Goal: Task Accomplishment & Management: Complete application form

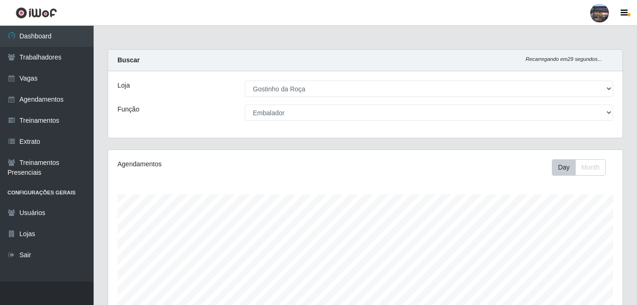
select select "303"
select select "1"
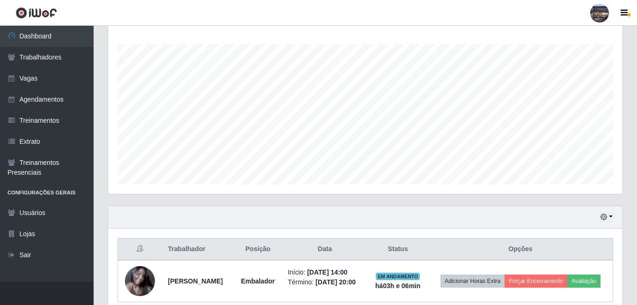
scroll to position [194, 514]
click at [50, 73] on link "Vagas" at bounding box center [47, 78] width 94 height 21
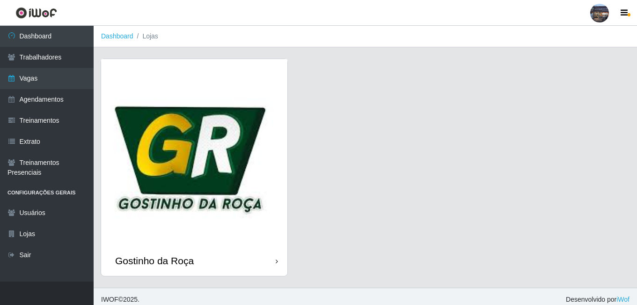
click at [280, 133] on img at bounding box center [194, 152] width 186 height 186
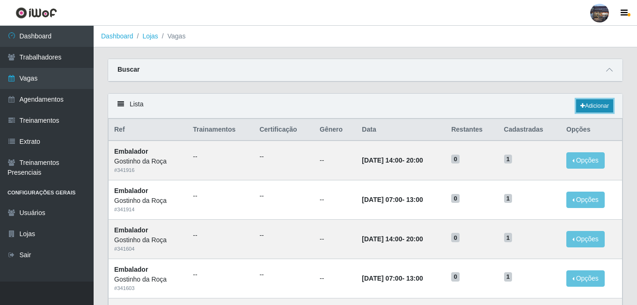
click at [580, 109] on icon at bounding box center [582, 106] width 5 height 6
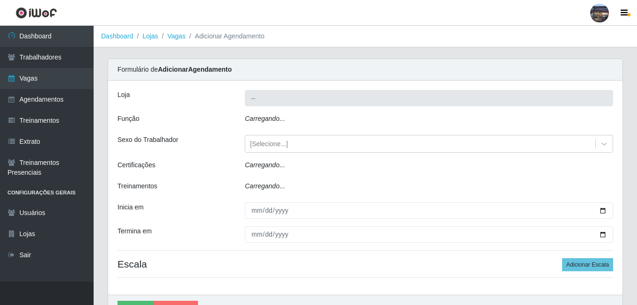
type input "Gostinho da Roça"
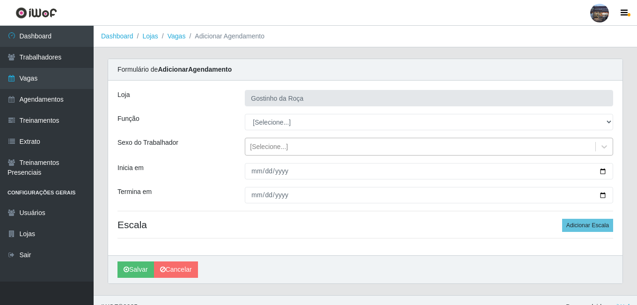
click at [336, 148] on div "[Selecione...]" at bounding box center [420, 146] width 350 height 15
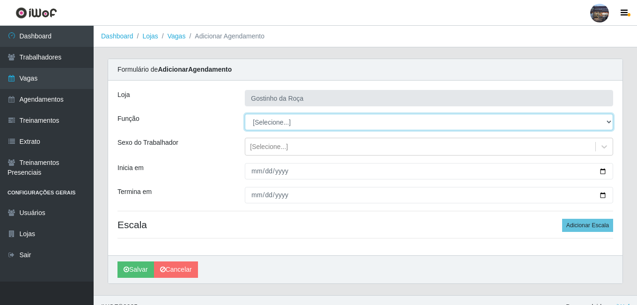
click at [335, 126] on select "[Selecione...] ASG ASG + ASG ++ Embalador Embalador + Embalador ++ Operador de …" at bounding box center [429, 122] width 368 height 16
select select "1"
click at [245, 114] on select "[Selecione...] ASG ASG + ASG ++ Embalador Embalador + Embalador ++ Operador de …" at bounding box center [429, 122] width 368 height 16
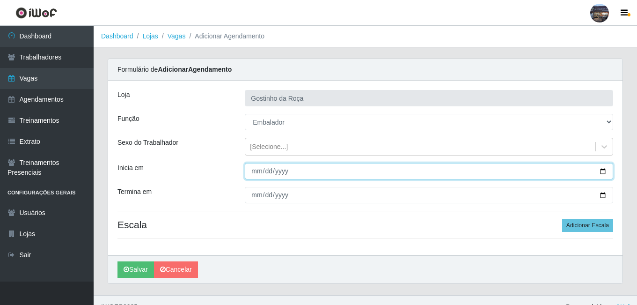
click at [601, 171] on input "Inicia em" at bounding box center [429, 171] width 368 height 16
type input "[DATE]"
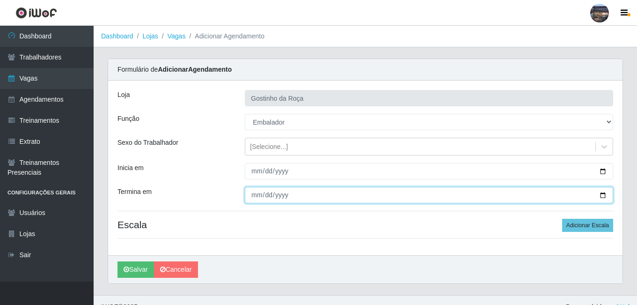
click at [608, 196] on input "Termina em" at bounding box center [429, 195] width 368 height 16
click at [604, 192] on input "Termina em" at bounding box center [429, 195] width 368 height 16
type input "[DATE]"
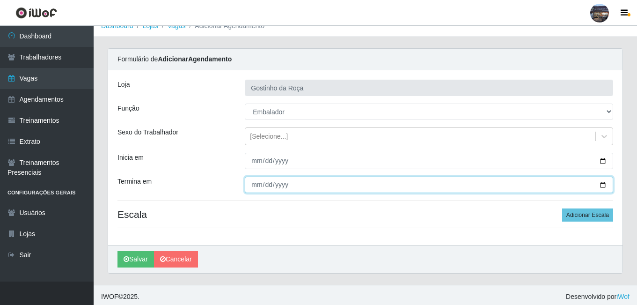
scroll to position [14, 0]
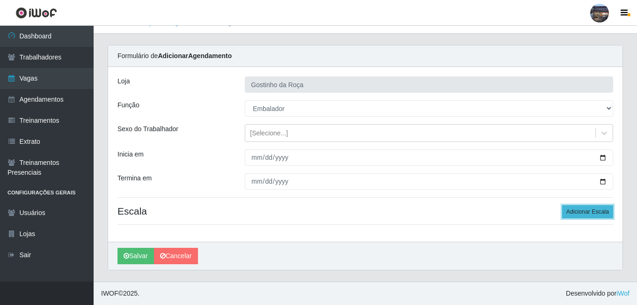
click at [577, 217] on button "Adicionar Escala" at bounding box center [587, 211] width 51 height 13
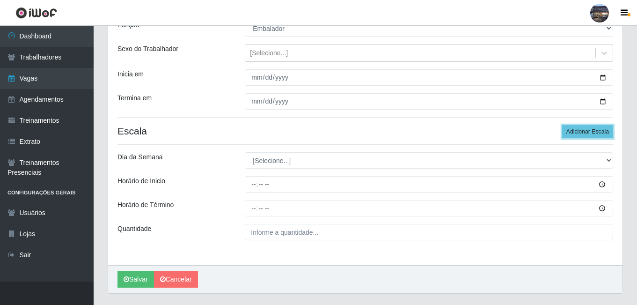
scroll to position [104, 0]
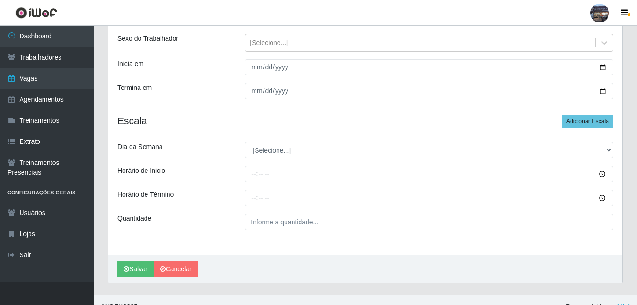
click at [301, 160] on div "[PERSON_NAME] da Roça Função [Selecione...] ASG ASG + ASG ++ Embalador Embalado…" at bounding box center [365, 116] width 514 height 278
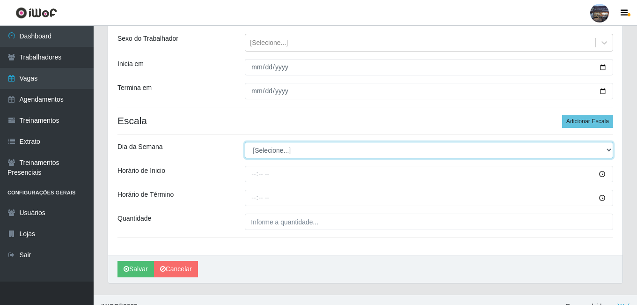
click at [300, 156] on select "[Selecione...] Segunda Terça Quarta Quinta Sexta Sábado Domingo" at bounding box center [429, 150] width 368 height 16
select select "5"
click at [245, 142] on select "[Selecione...] Segunda Terça Quarta Quinta Sexta Sábado Domingo" at bounding box center [429, 150] width 368 height 16
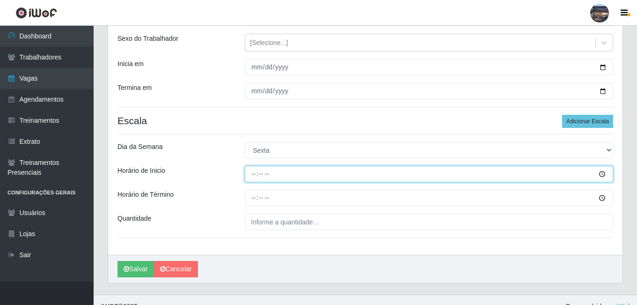
click at [253, 175] on input "Horário de Inicio" at bounding box center [429, 174] width 368 height 16
type input "14:00"
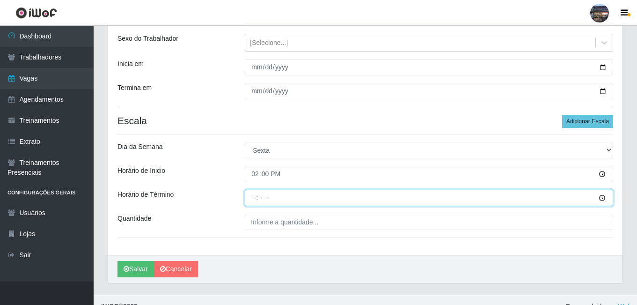
click at [251, 196] on input "Horário de Término" at bounding box center [429, 198] width 368 height 16
type input "20:00"
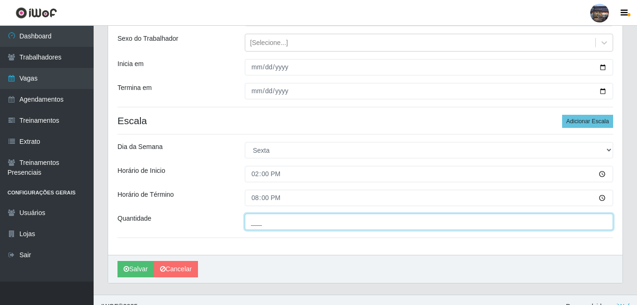
click at [260, 221] on input "___" at bounding box center [429, 221] width 368 height 16
type input "1__"
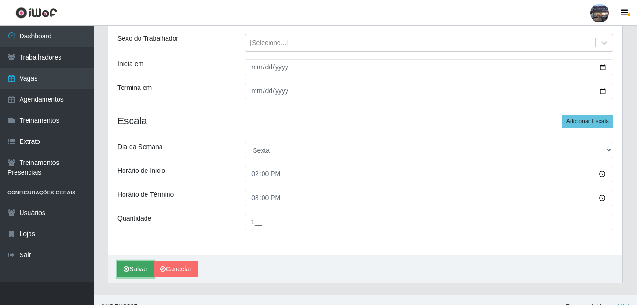
click at [140, 269] on button "Salvar" at bounding box center [135, 269] width 36 height 16
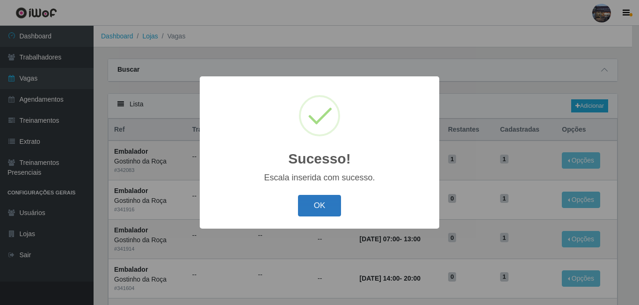
click at [331, 202] on button "OK" at bounding box center [320, 206] width 44 height 22
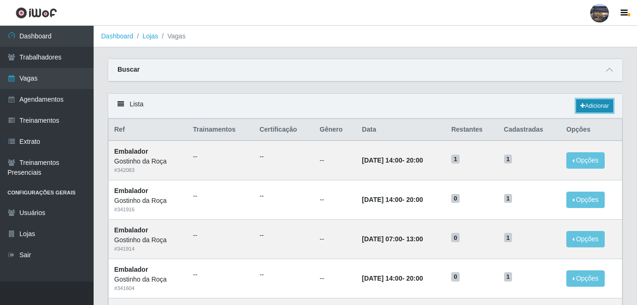
click at [580, 107] on icon at bounding box center [582, 106] width 5 height 6
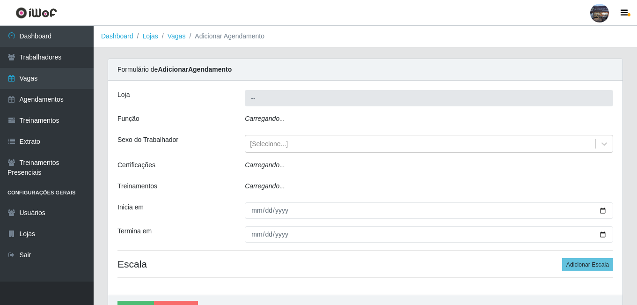
type input "Gostinho da Roça"
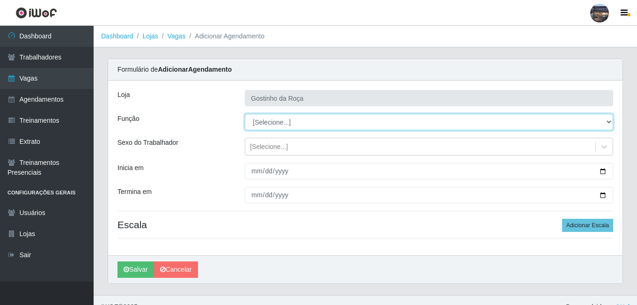
click at [280, 129] on select "[Selecione...] ASG ASG + ASG ++ Embalador Embalador + Embalador ++ Operador de …" at bounding box center [429, 122] width 368 height 16
select select "1"
click at [245, 114] on select "[Selecione...] ASG ASG + ASG ++ Embalador Embalador + Embalador ++ Operador de …" at bounding box center [429, 122] width 368 height 16
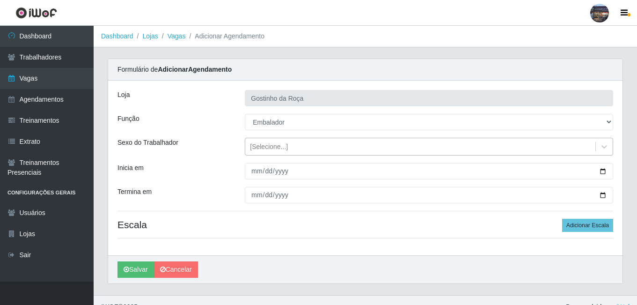
click at [274, 151] on div "[Selecione...]" at bounding box center [269, 147] width 38 height 10
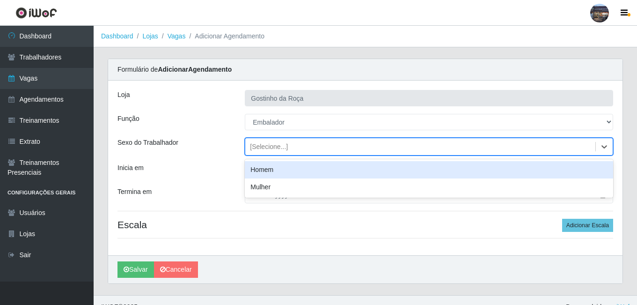
click at [225, 179] on div "[PERSON_NAME] da Roça Função [Selecione...] ASG ASG + ASG ++ Embalador Embalado…" at bounding box center [365, 167] width 514 height 175
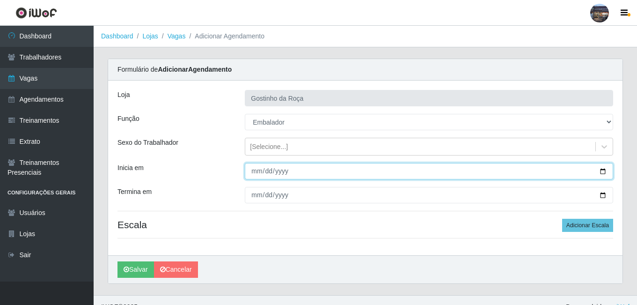
click at [599, 170] on input "Inicia em" at bounding box center [429, 171] width 368 height 16
type input "[DATE]"
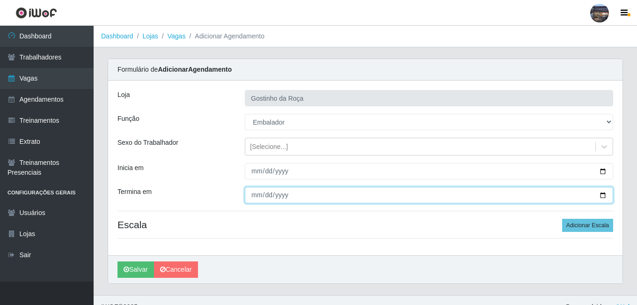
click at [601, 193] on input "Termina em" at bounding box center [429, 195] width 368 height 16
type input "[DATE]"
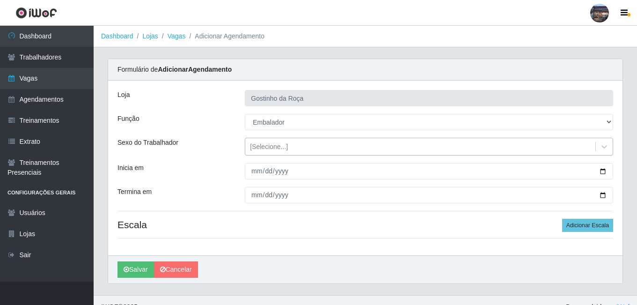
click at [303, 146] on div "[Selecione...]" at bounding box center [420, 146] width 350 height 15
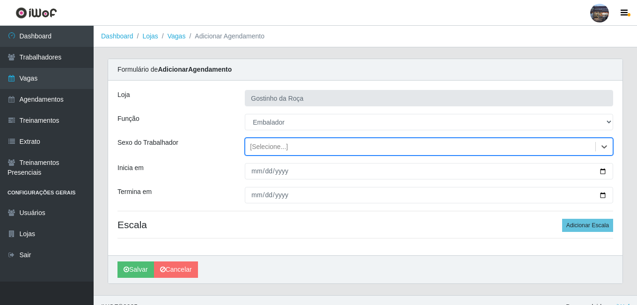
click at [303, 146] on div "[Selecione...]" at bounding box center [420, 146] width 350 height 15
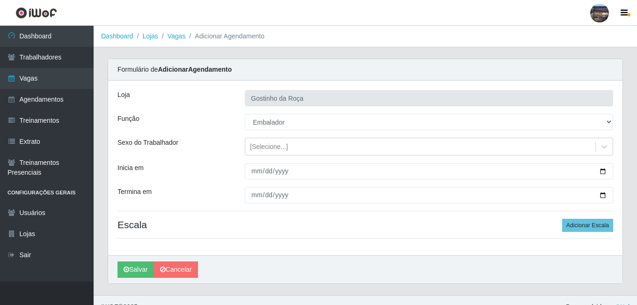
click at [318, 213] on div "[PERSON_NAME] da Roça Função [Selecione...] ASG ASG + ASG ++ Embalador Embalado…" at bounding box center [365, 167] width 514 height 175
click at [594, 229] on button "Adicionar Escala" at bounding box center [587, 225] width 51 height 13
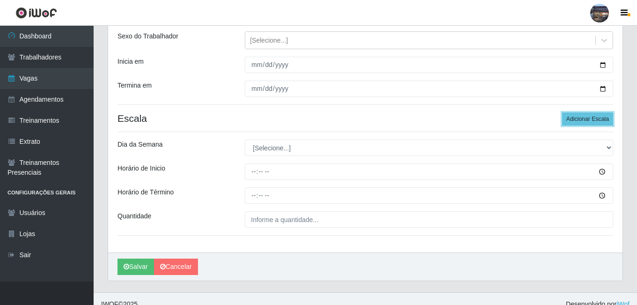
scroll to position [111, 0]
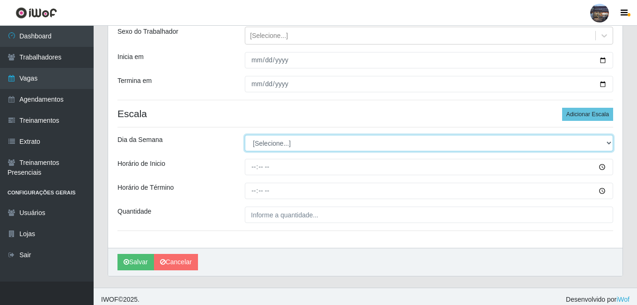
click at [303, 141] on select "[Selecione...] Segunda Terça Quarta Quinta Sexta Sábado Domingo" at bounding box center [429, 143] width 368 height 16
select select "5"
click at [245, 135] on select "[Selecione...] Segunda Terça Quarta Quinta Sexta Sábado Domingo" at bounding box center [429, 143] width 368 height 16
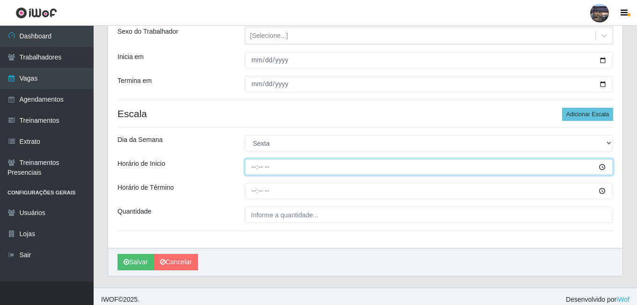
click at [254, 167] on input "Horário de Inicio" at bounding box center [429, 167] width 368 height 16
type input "07:00"
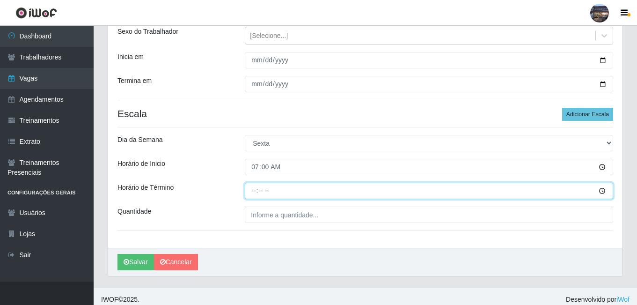
click at [252, 188] on input "Horário de Término" at bounding box center [429, 190] width 368 height 16
type input "13:00"
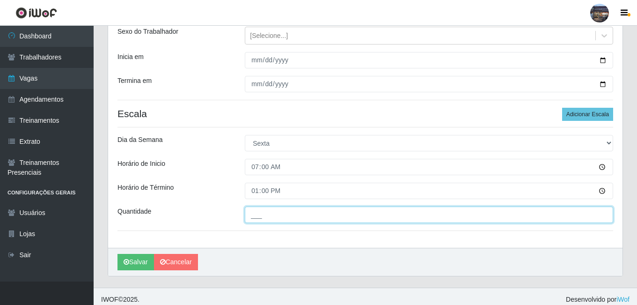
click at [285, 214] on input "___" at bounding box center [429, 214] width 368 height 16
type input "1__"
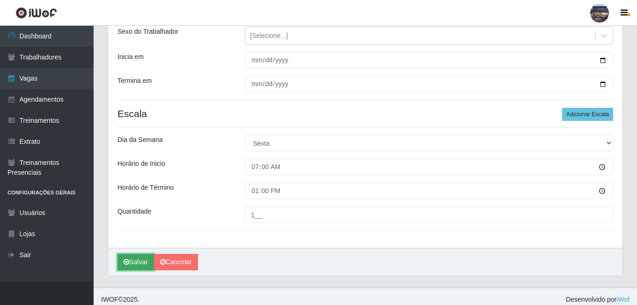
click at [138, 256] on button "Salvar" at bounding box center [135, 262] width 36 height 16
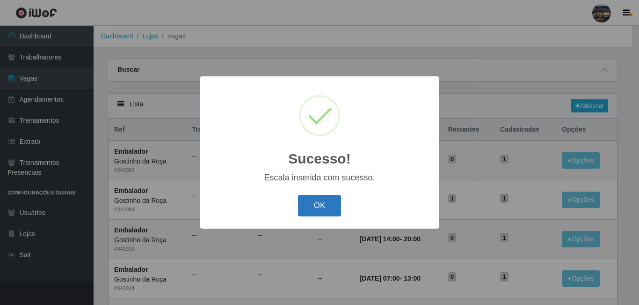
click at [309, 212] on button "OK" at bounding box center [320, 206] width 44 height 22
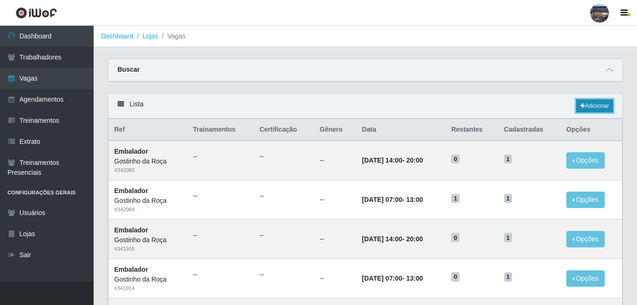
click at [587, 112] on link "Adicionar" at bounding box center [594, 105] width 37 height 13
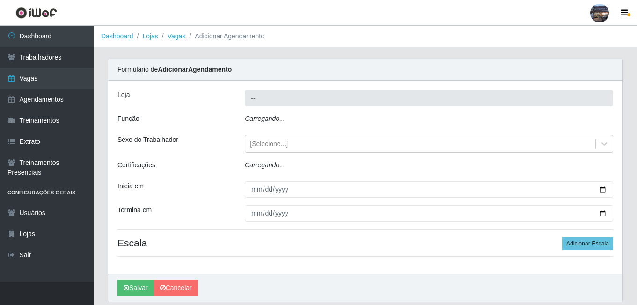
type input "Gostinho da Roça"
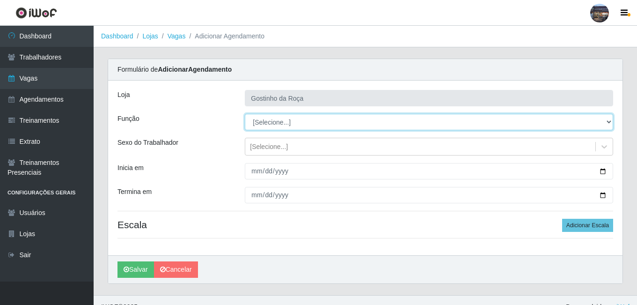
click at [293, 125] on select "[Selecione...] ASG ASG + ASG ++ Embalador Embalador + Embalador ++ Operador de …" at bounding box center [429, 122] width 368 height 16
select select "1"
click at [245, 114] on select "[Selecione...] ASG ASG + ASG ++ Embalador Embalador + Embalador ++ Operador de …" at bounding box center [429, 122] width 368 height 16
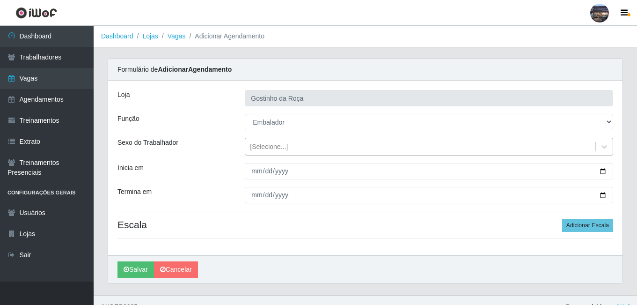
click at [287, 152] on div "[Selecione...]" at bounding box center [420, 146] width 350 height 15
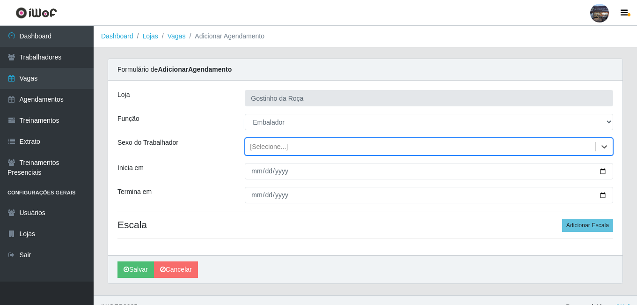
click at [287, 152] on div "[Selecione...]" at bounding box center [420, 146] width 350 height 15
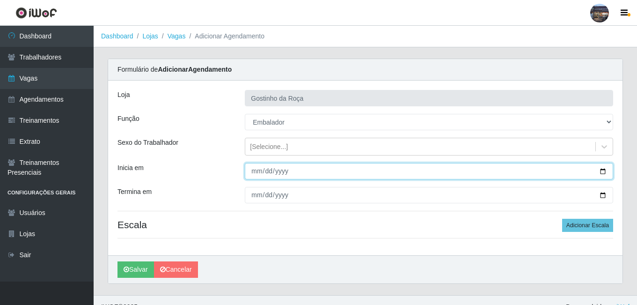
click at [287, 172] on input "Inicia em" at bounding box center [429, 171] width 368 height 16
click at [605, 173] on input "Inicia em" at bounding box center [429, 171] width 368 height 16
type input "[DATE]"
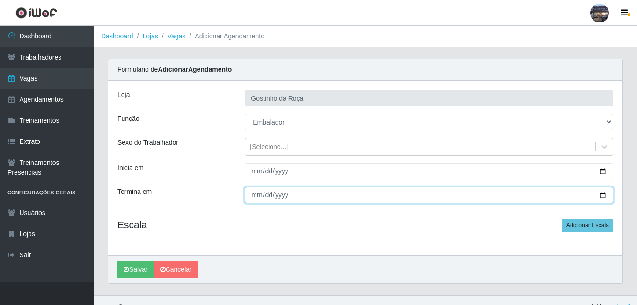
click at [598, 192] on input "Termina em" at bounding box center [429, 195] width 368 height 16
click at [603, 195] on input "Termina em" at bounding box center [429, 195] width 368 height 16
type input "[DATE]"
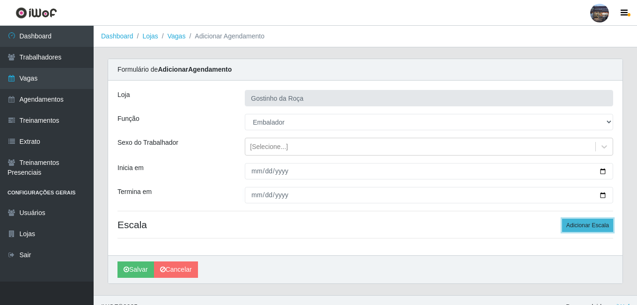
click at [598, 229] on button "Adicionar Escala" at bounding box center [587, 225] width 51 height 13
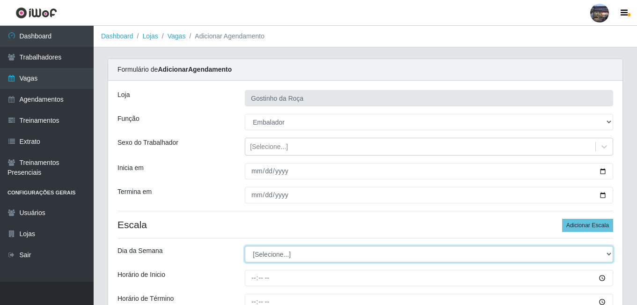
click at [287, 259] on select "[Selecione...] Segunda Terça Quarta Quinta Sexta Sábado Domingo" at bounding box center [429, 254] width 368 height 16
select select "6"
click at [245, 246] on select "[Selecione...] Segunda Terça Quarta Quinta Sexta Sábado Domingo" at bounding box center [429, 254] width 368 height 16
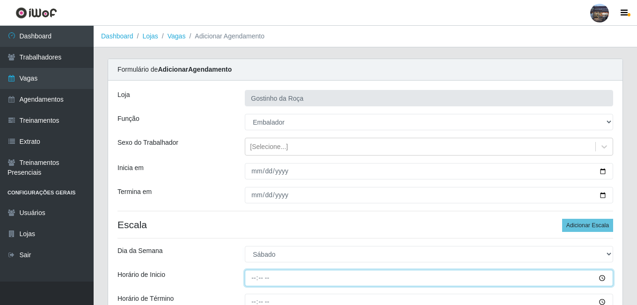
click at [255, 279] on input "Horário de Inicio" at bounding box center [429, 278] width 368 height 16
type input "07:00"
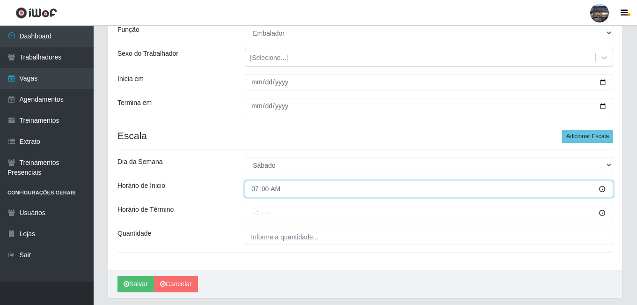
scroll to position [93, 0]
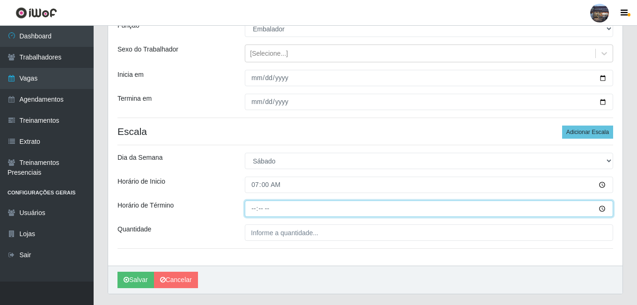
click at [254, 210] on input "Horário de Término" at bounding box center [429, 208] width 368 height 16
type input "13:00"
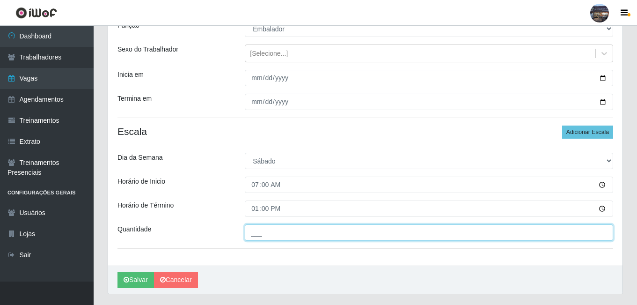
click at [272, 229] on input "___" at bounding box center [429, 232] width 368 height 16
type input "1__"
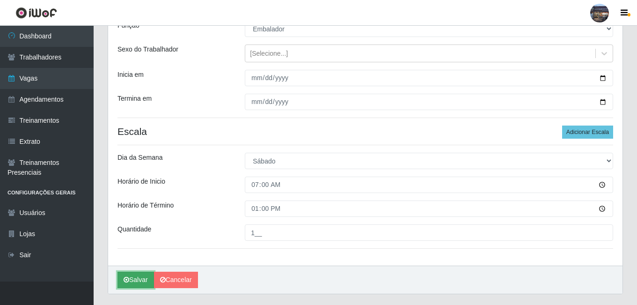
click at [128, 280] on icon "submit" at bounding box center [127, 279] width 6 height 7
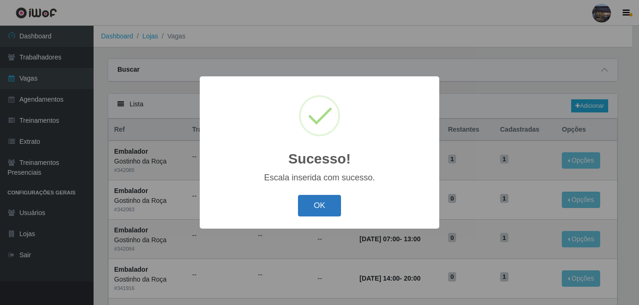
click at [307, 201] on button "OK" at bounding box center [320, 206] width 44 height 22
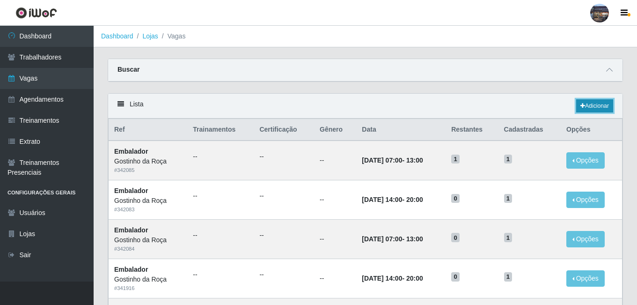
click at [580, 105] on icon at bounding box center [582, 106] width 5 height 6
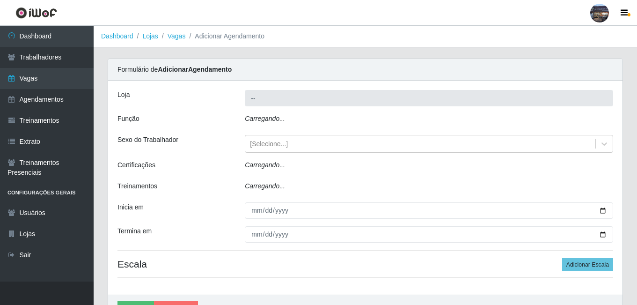
type input "Gostinho da Roça"
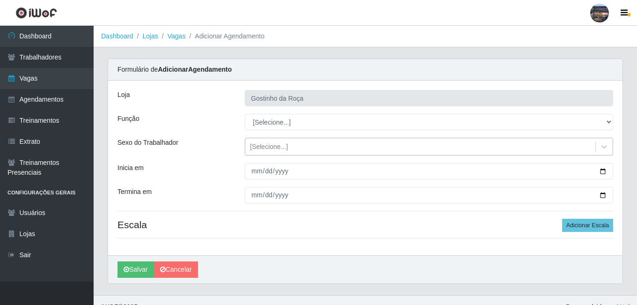
click at [293, 145] on div "[Selecione...]" at bounding box center [420, 146] width 350 height 15
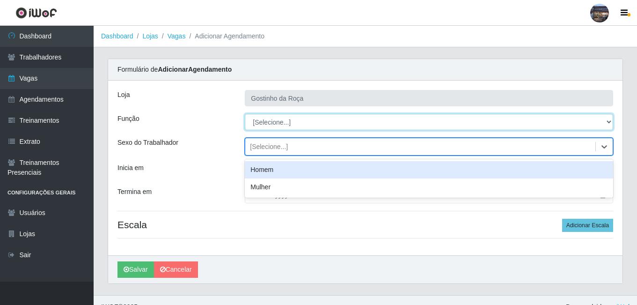
click at [286, 126] on select "[Selecione...] ASG ASG + ASG ++ Embalador Embalador + Embalador ++ Operador de …" at bounding box center [429, 122] width 368 height 16
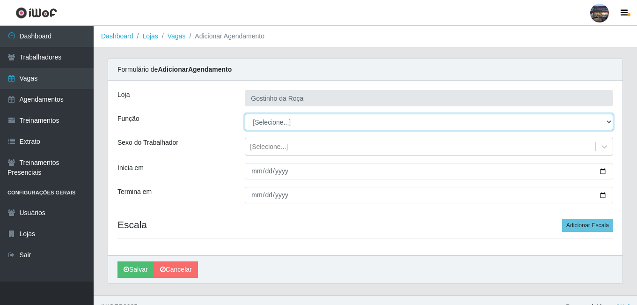
select select "1"
click at [245, 114] on select "[Selecione...] ASG ASG + ASG ++ Embalador Embalador + Embalador ++ Operador de …" at bounding box center [429, 122] width 368 height 16
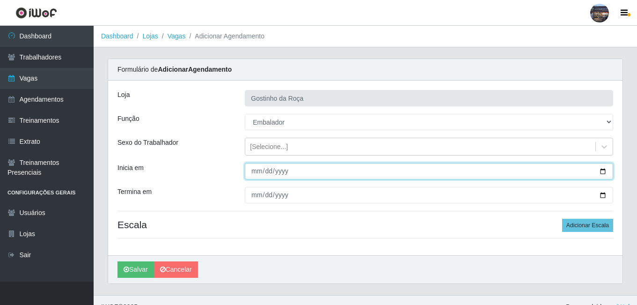
click at [604, 168] on input "Inicia em" at bounding box center [429, 171] width 368 height 16
type input "[DATE]"
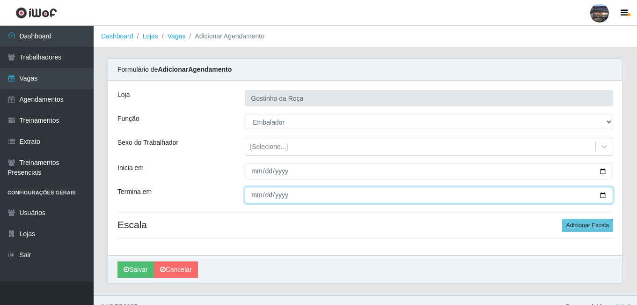
click at [604, 197] on input "Termina em" at bounding box center [429, 195] width 368 height 16
type input "[DATE]"
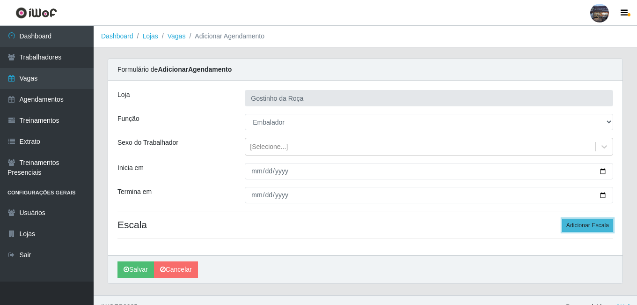
click at [595, 227] on button "Adicionar Escala" at bounding box center [587, 225] width 51 height 13
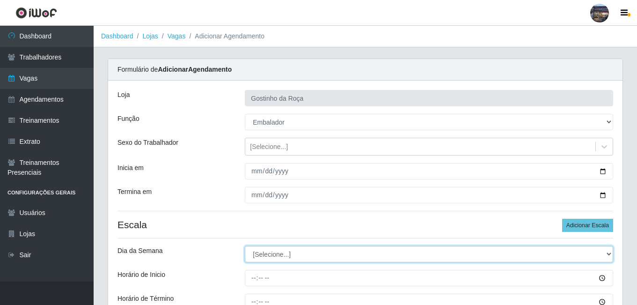
click at [381, 249] on select "[Selecione...] Segunda Terça Quarta Quinta Sexta Sábado Domingo" at bounding box center [429, 254] width 368 height 16
select select "6"
click at [245, 246] on select "[Selecione...] Segunda Terça Quarta Quinta Sexta Sábado Domingo" at bounding box center [429, 254] width 368 height 16
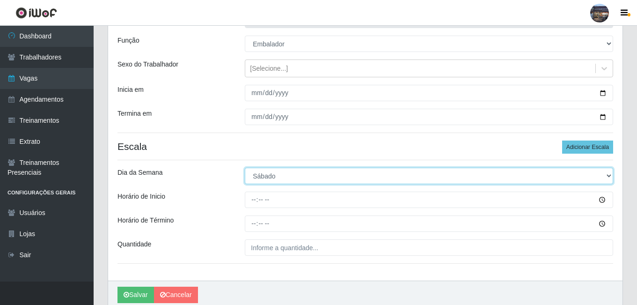
scroll to position [82, 0]
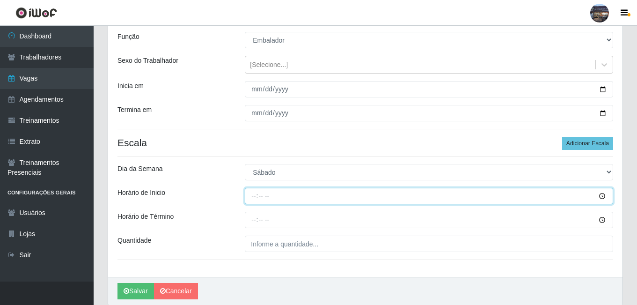
click at [255, 197] on input "Horário de Inicio" at bounding box center [429, 196] width 368 height 16
type input "14:00"
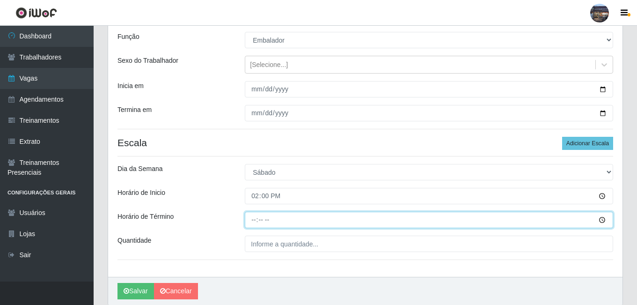
click at [258, 215] on input "Horário de Término" at bounding box center [429, 220] width 368 height 16
type input "20:00"
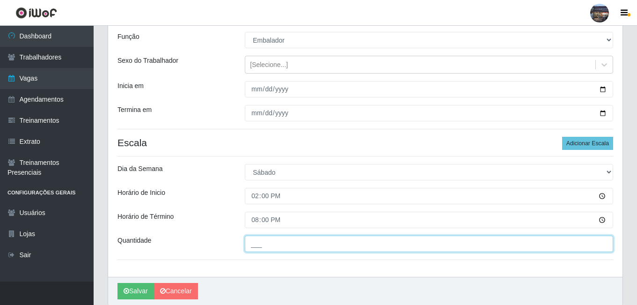
click at [288, 239] on input "___" at bounding box center [429, 243] width 368 height 16
type input "1__"
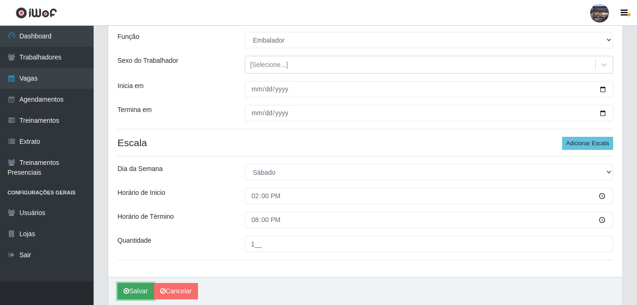
click at [133, 285] on button "Salvar" at bounding box center [135, 291] width 36 height 16
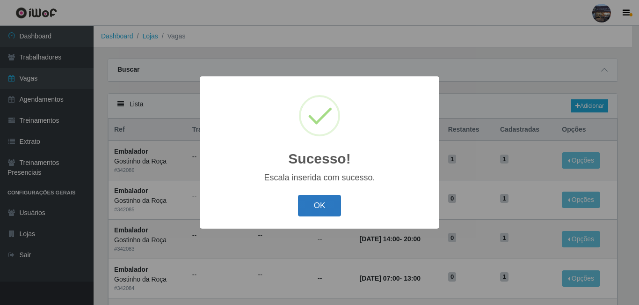
click at [332, 211] on button "OK" at bounding box center [320, 206] width 44 height 22
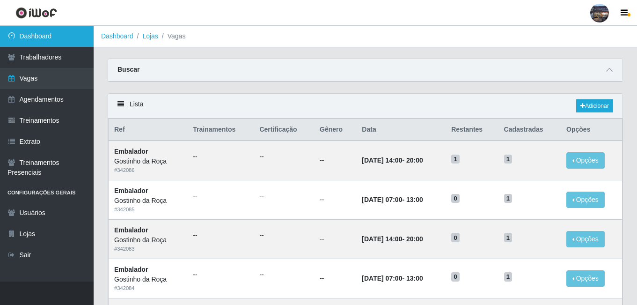
drag, startPoint x: 48, startPoint y: 42, endPoint x: 66, endPoint y: 42, distance: 17.8
click at [50, 42] on link "Dashboard" at bounding box center [47, 36] width 94 height 21
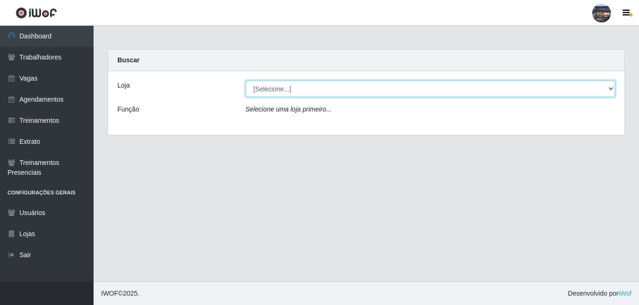
click at [282, 90] on select "[Selecione...] Gostinho da Roça" at bounding box center [431, 88] width 370 height 16
select select "303"
click at [246, 80] on select "[Selecione...] Gostinho da Roça" at bounding box center [431, 88] width 370 height 16
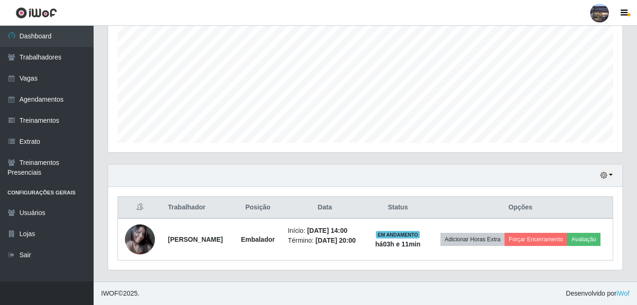
scroll to position [209, 0]
